Goal: Navigation & Orientation: Find specific page/section

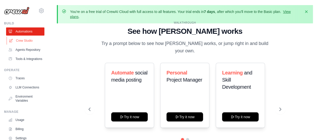
click at [30, 43] on link "Crew Studio" at bounding box center [26, 40] width 38 height 8
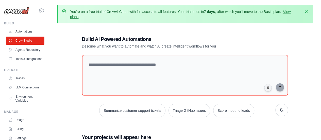
click at [27, 24] on div "Build" at bounding box center [24, 23] width 40 height 4
click at [22, 31] on link "Automations" at bounding box center [26, 31] width 38 height 8
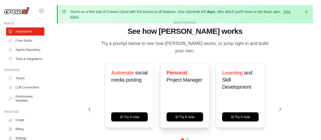
scroll to position [22, 0]
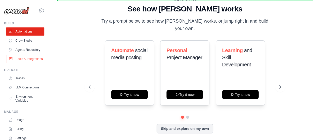
click at [26, 63] on link "Tools & Integrations" at bounding box center [26, 59] width 38 height 8
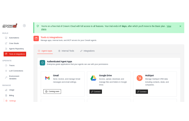
scroll to position [41, 0]
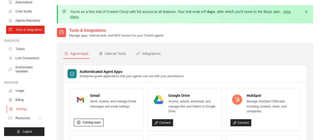
click at [33, 107] on link "Settings" at bounding box center [26, 109] width 38 height 8
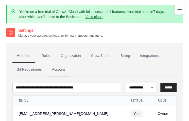
click at [63, 68] on link "Account" at bounding box center [58, 70] width 21 height 14
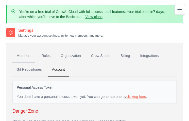
click at [16, 53] on link "Members" at bounding box center [23, 56] width 23 height 14
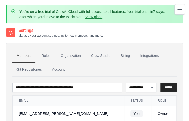
scroll to position [32, 0]
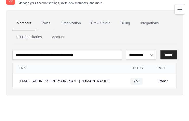
click at [52, 24] on link "Roles" at bounding box center [45, 23] width 17 height 14
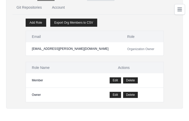
scroll to position [11, 0]
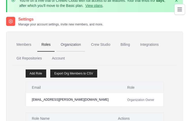
click at [65, 43] on link "Organization" at bounding box center [71, 45] width 28 height 14
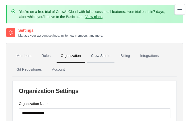
click at [101, 54] on link "Crew Studio" at bounding box center [100, 56] width 27 height 14
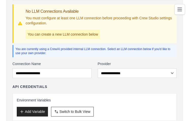
scroll to position [25, 0]
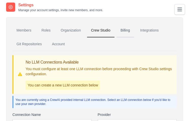
click at [122, 33] on link "Billing" at bounding box center [124, 31] width 17 height 14
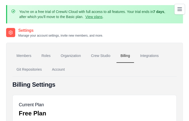
click at [174, 11] on button "Toggle navigation" at bounding box center [179, 9] width 11 height 11
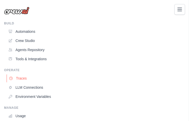
scroll to position [76, 0]
click at [83, 53] on link "Agents Repository" at bounding box center [96, 50] width 178 height 8
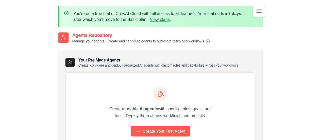
scroll to position [32, 0]
